Goal: Task Accomplishment & Management: Manage account settings

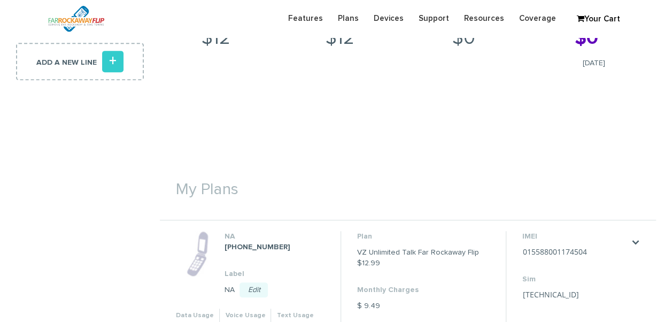
scroll to position [321, 0]
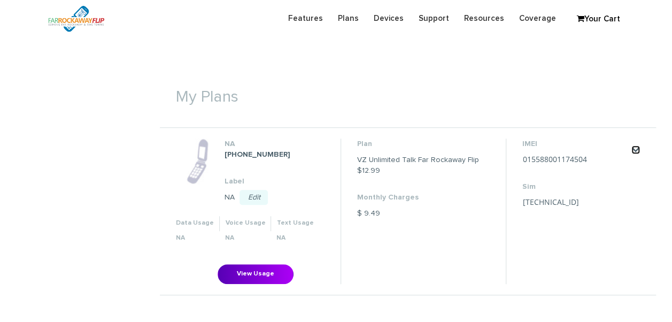
click at [632, 151] on link "." at bounding box center [635, 149] width 9 height 9
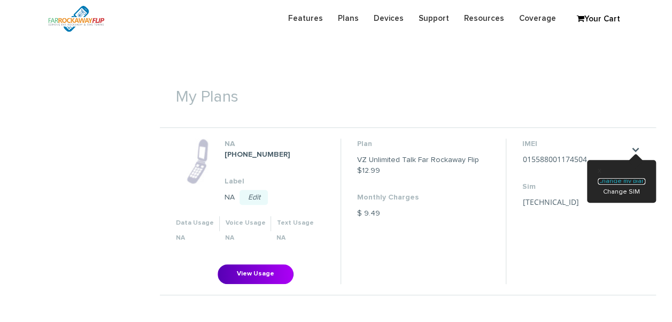
click at [633, 181] on link "Change my plan" at bounding box center [621, 181] width 48 height 6
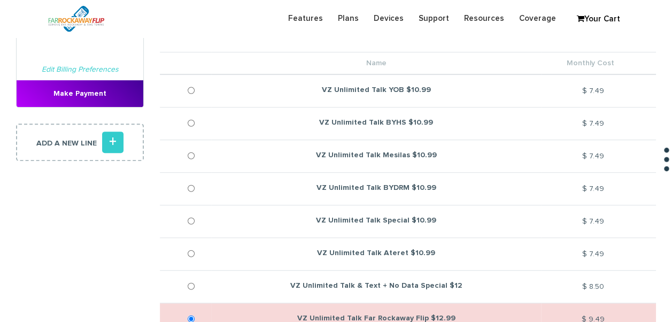
scroll to position [267, 0]
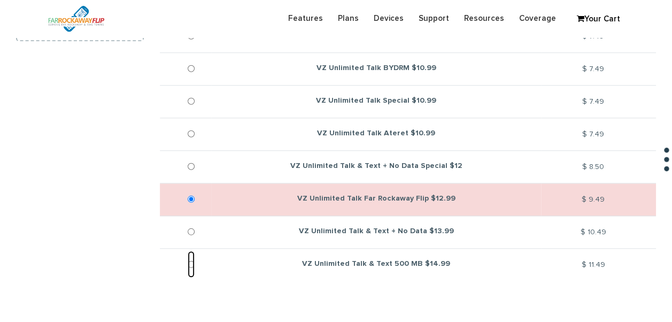
click at [192, 259] on input "VZ Unlimited Talk & Text 500 MB $14.99" at bounding box center [191, 264] width 7 height 27
radio input "true"
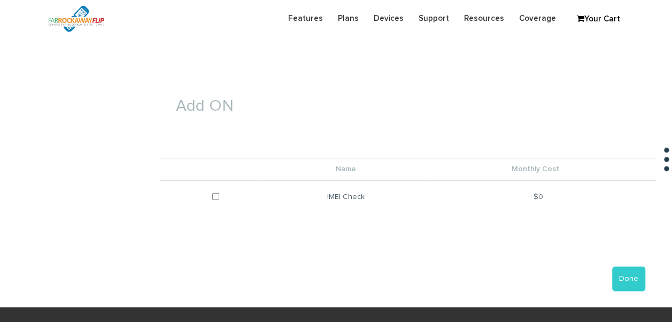
scroll to position [588, 0]
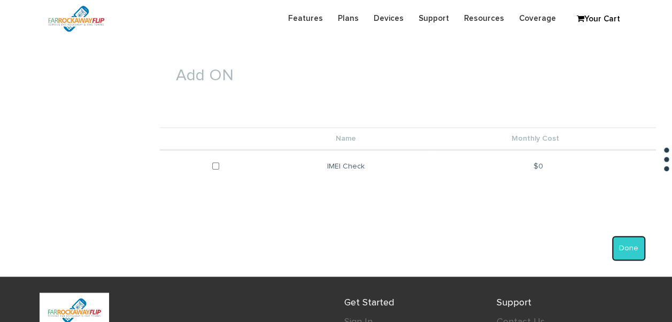
click at [628, 244] on button "Done" at bounding box center [628, 248] width 33 height 25
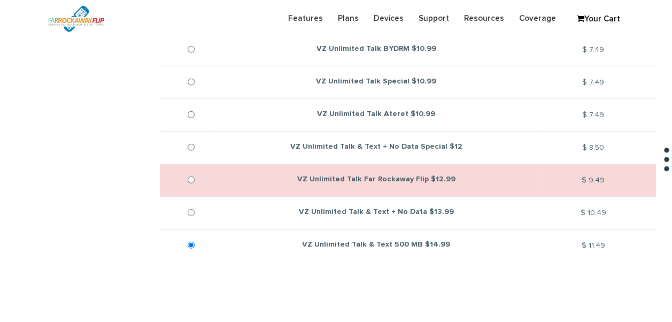
scroll to position [160, 0]
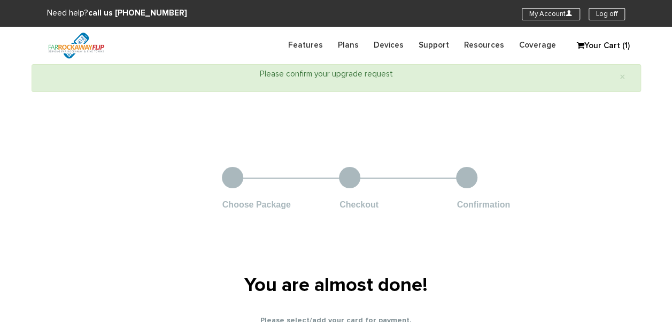
type input "[PERSON_NAME]"
type input "7 greenwood ct"
type input "Far Rockaway"
select select "NY"
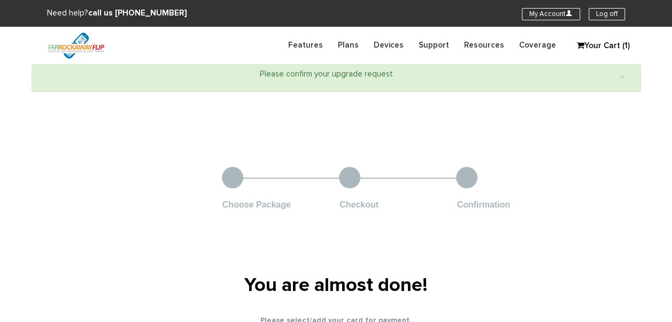
type input "11691"
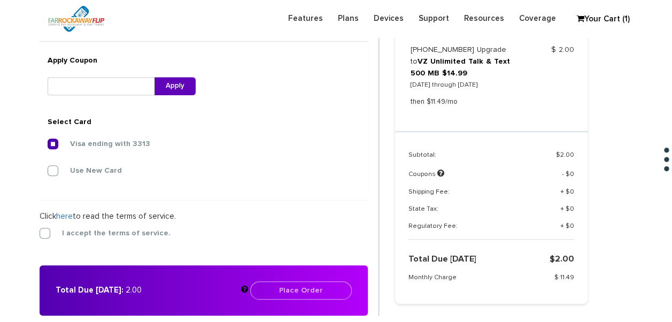
scroll to position [386, 0]
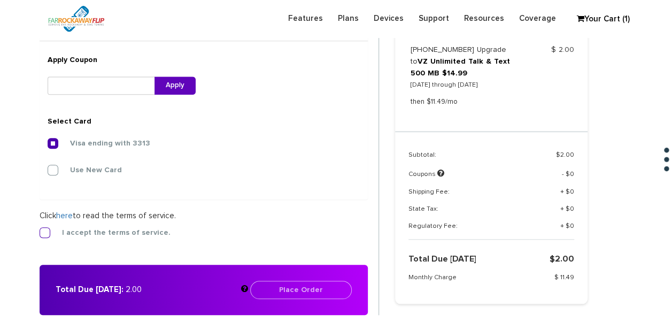
click at [87, 231] on label "I accept the terms of service." at bounding box center [108, 233] width 124 height 10
click at [40, 229] on input "I accept the terms of service." at bounding box center [40, 229] width 0 height 0
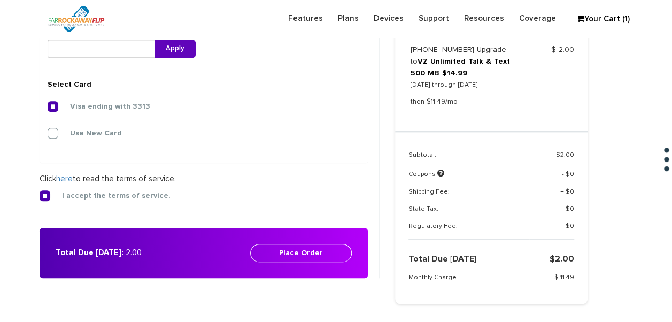
scroll to position [440, 0]
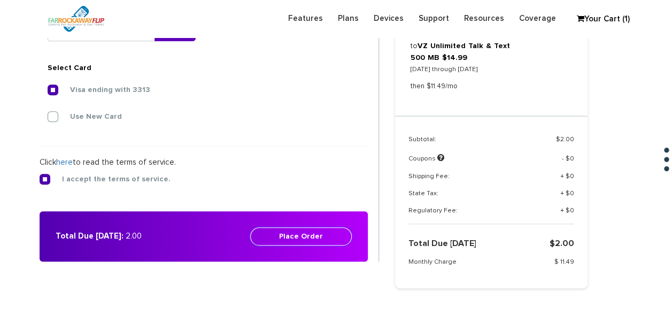
click at [296, 234] on button "Place Order" at bounding box center [301, 236] width 102 height 18
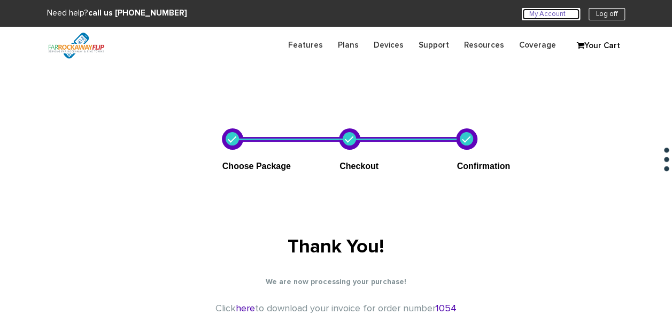
click at [527, 13] on link "My Account U" at bounding box center [550, 14] width 58 height 12
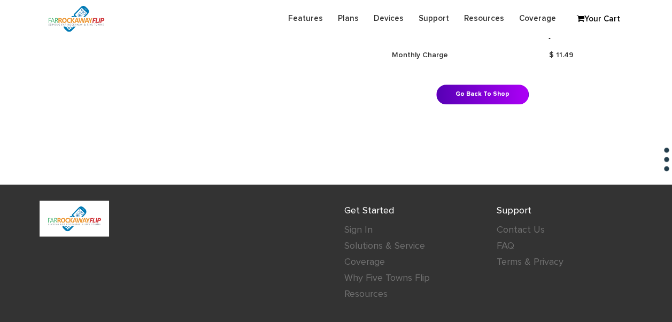
scroll to position [534, 0]
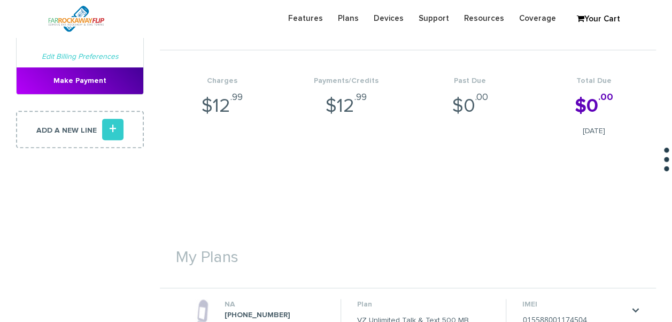
scroll to position [374, 0]
